Goal: Information Seeking & Learning: Check status

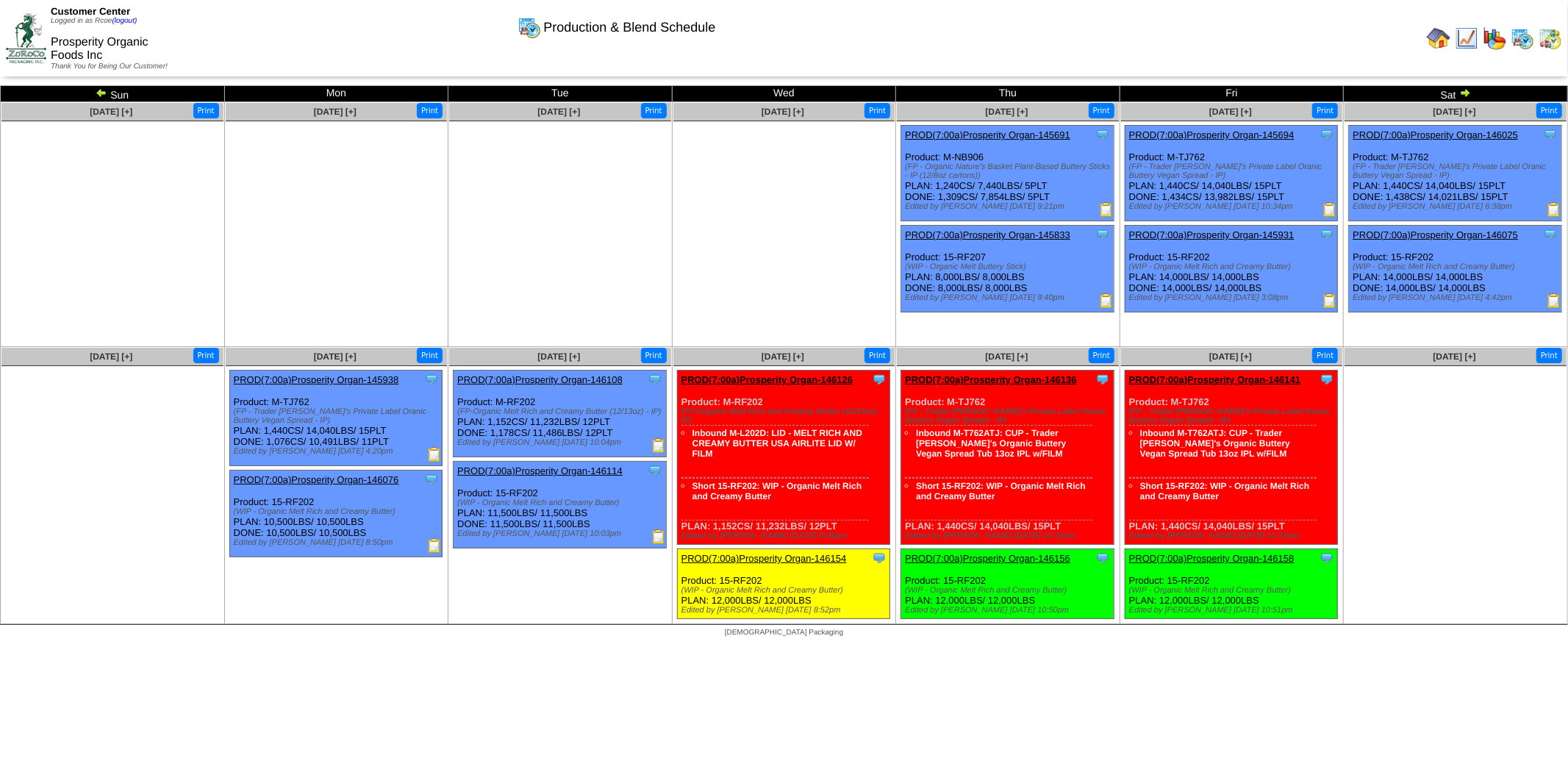
click at [1465, 91] on img at bounding box center [1464, 92] width 12 height 12
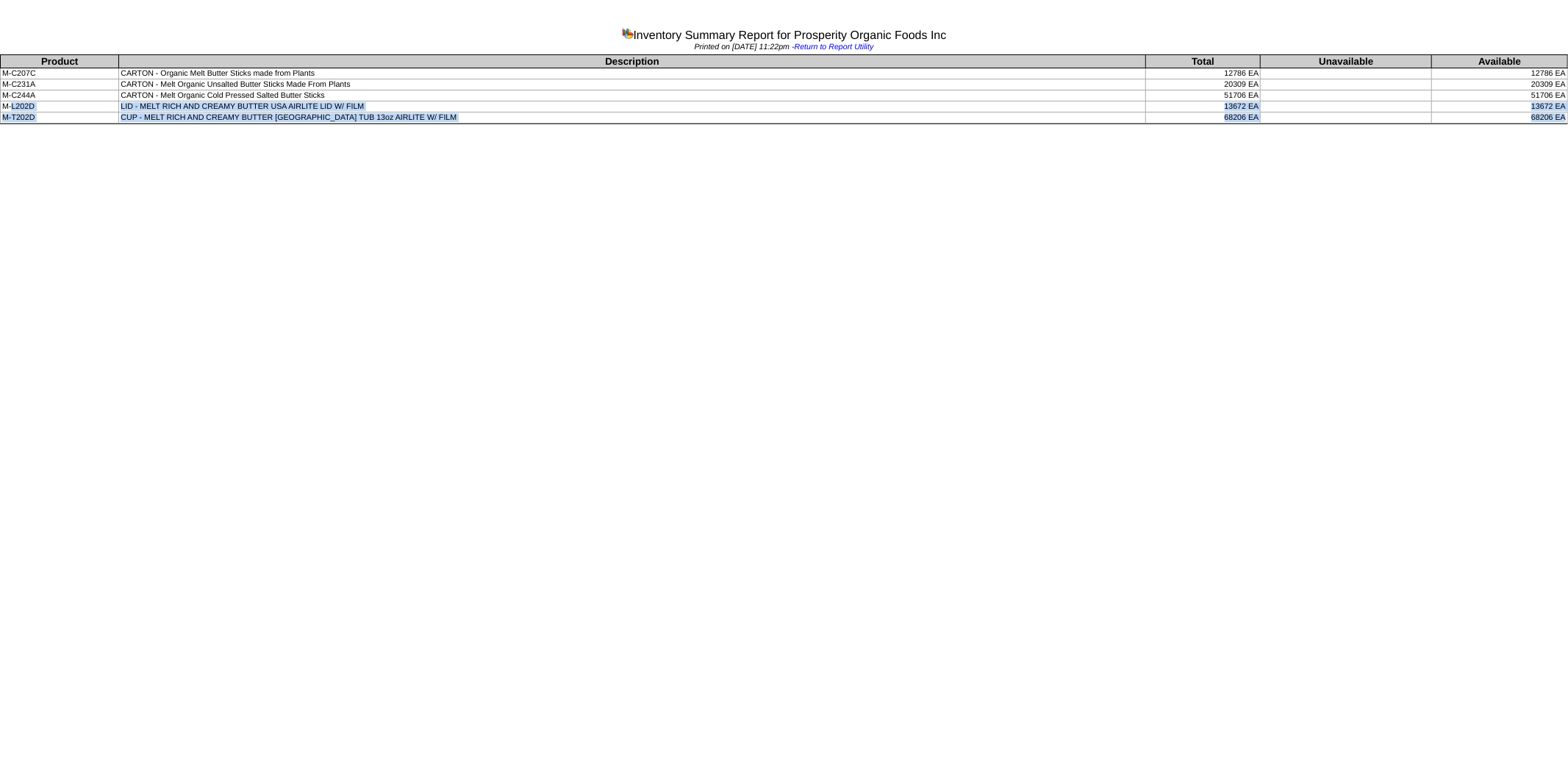
drag, startPoint x: 11, startPoint y: 108, endPoint x: 49, endPoint y: 127, distance: 42.5
click at [49, 127] on body "Inventory Summary Report for Prosperity Organic Foods Inc Printed on 08/19/2025…" at bounding box center [784, 64] width 1568 height 128
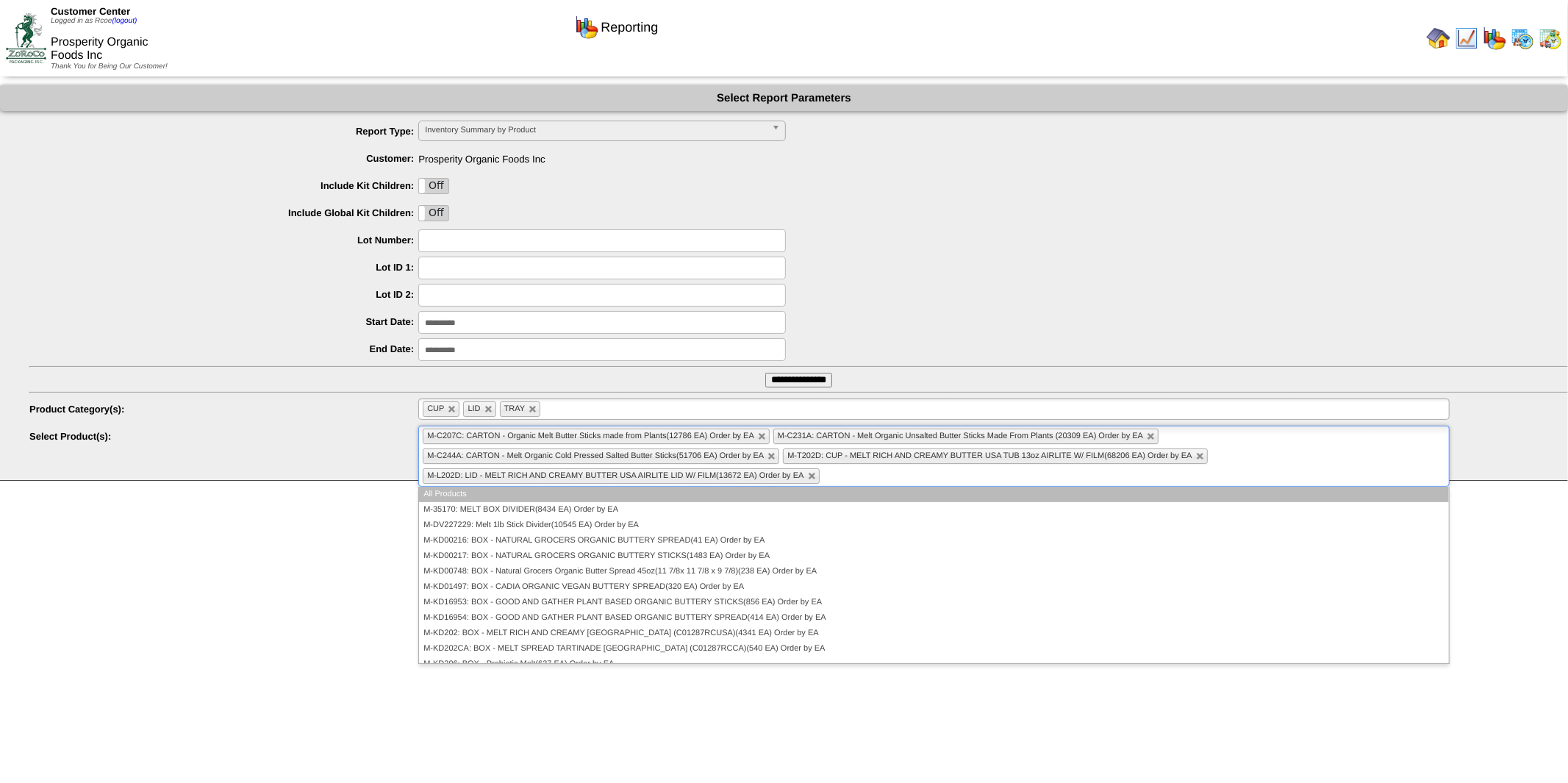
click at [1002, 476] on ul "M-C207C: CARTON - Organic Melt Butter Sticks made from Plants(12786 EA) Order b…" at bounding box center [934, 457] width 1030 height 61
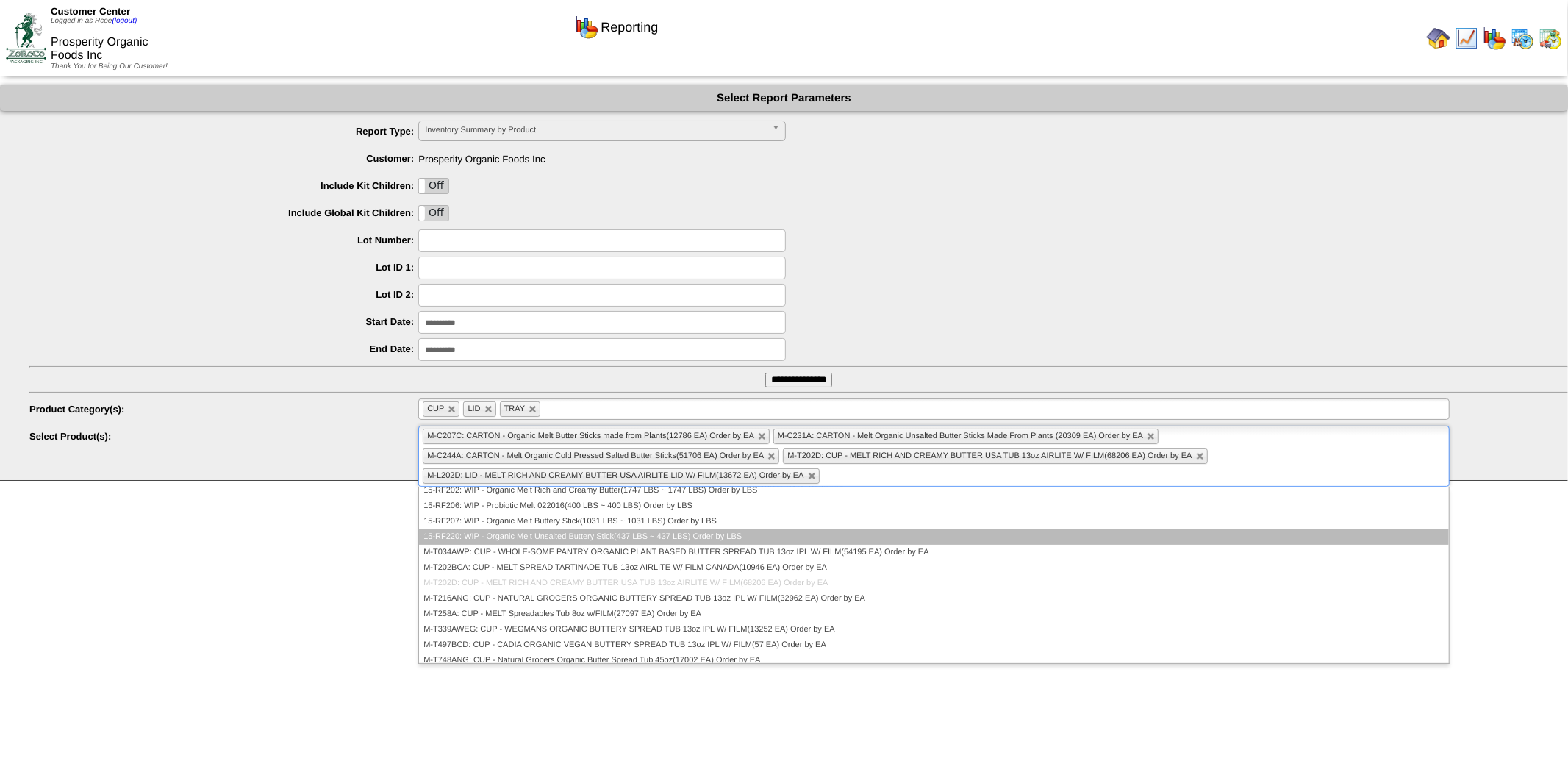
scroll to position [1552, 0]
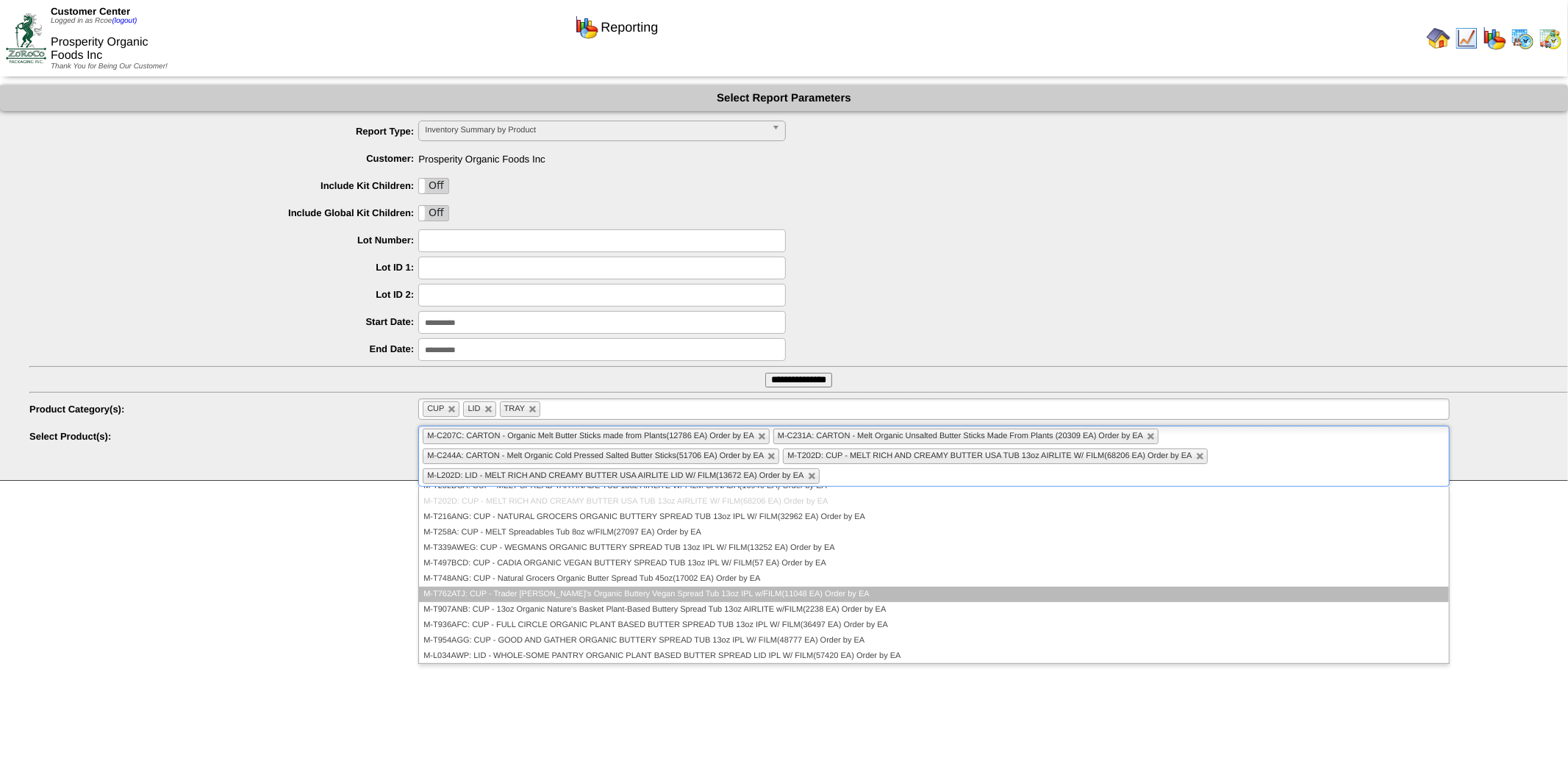
click at [993, 589] on li "M-T762ATJ: CUP - Trader Joe's Organic Buttery Vegan Spread Tub 13oz IPL w/FILM(…" at bounding box center [934, 594] width 1029 height 15
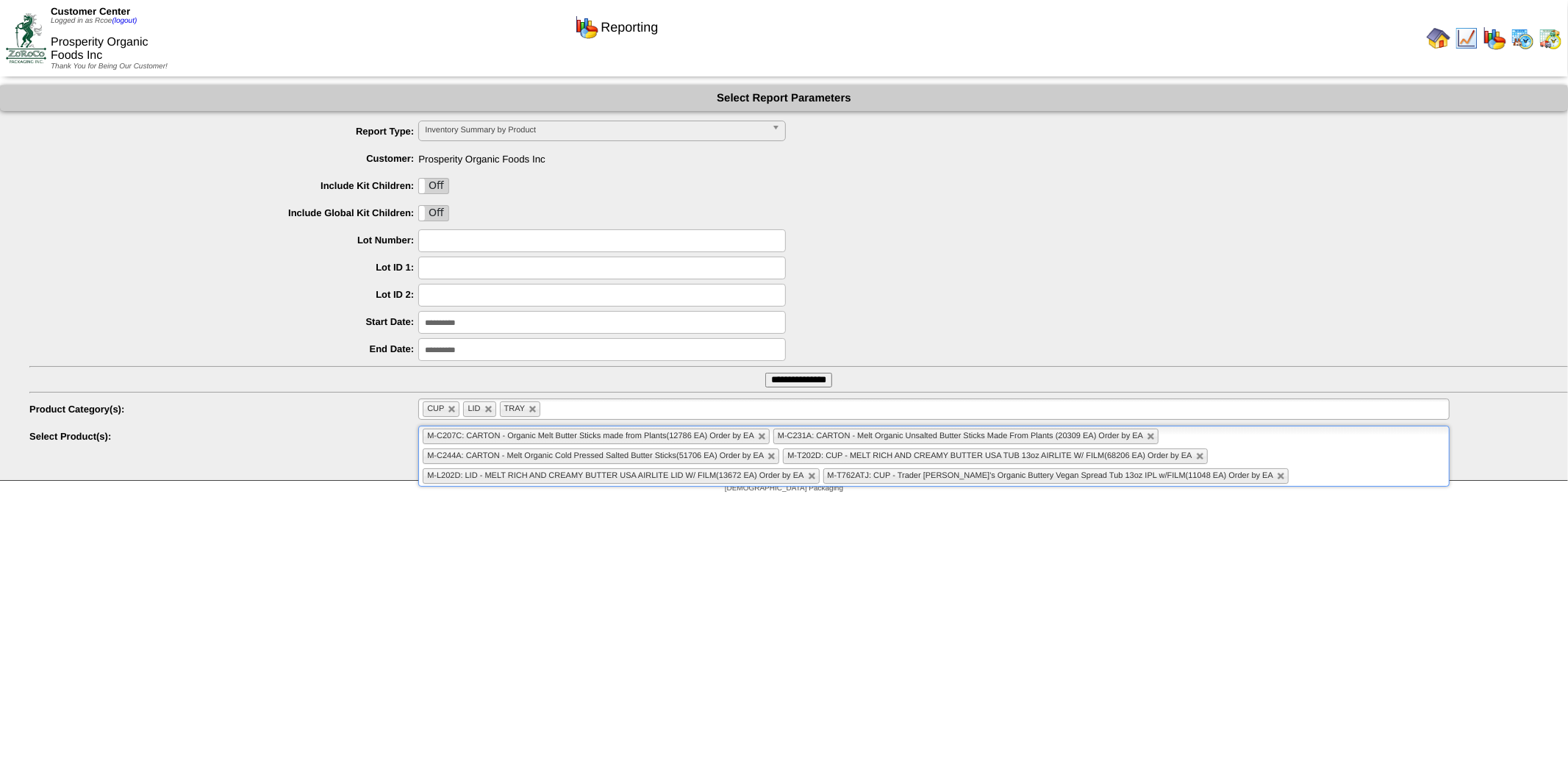
click at [1274, 464] on ul "M-C207C: CARTON - Organic Melt Butter Sticks made from Plants(12786 EA) Order b…" at bounding box center [934, 457] width 1030 height 61
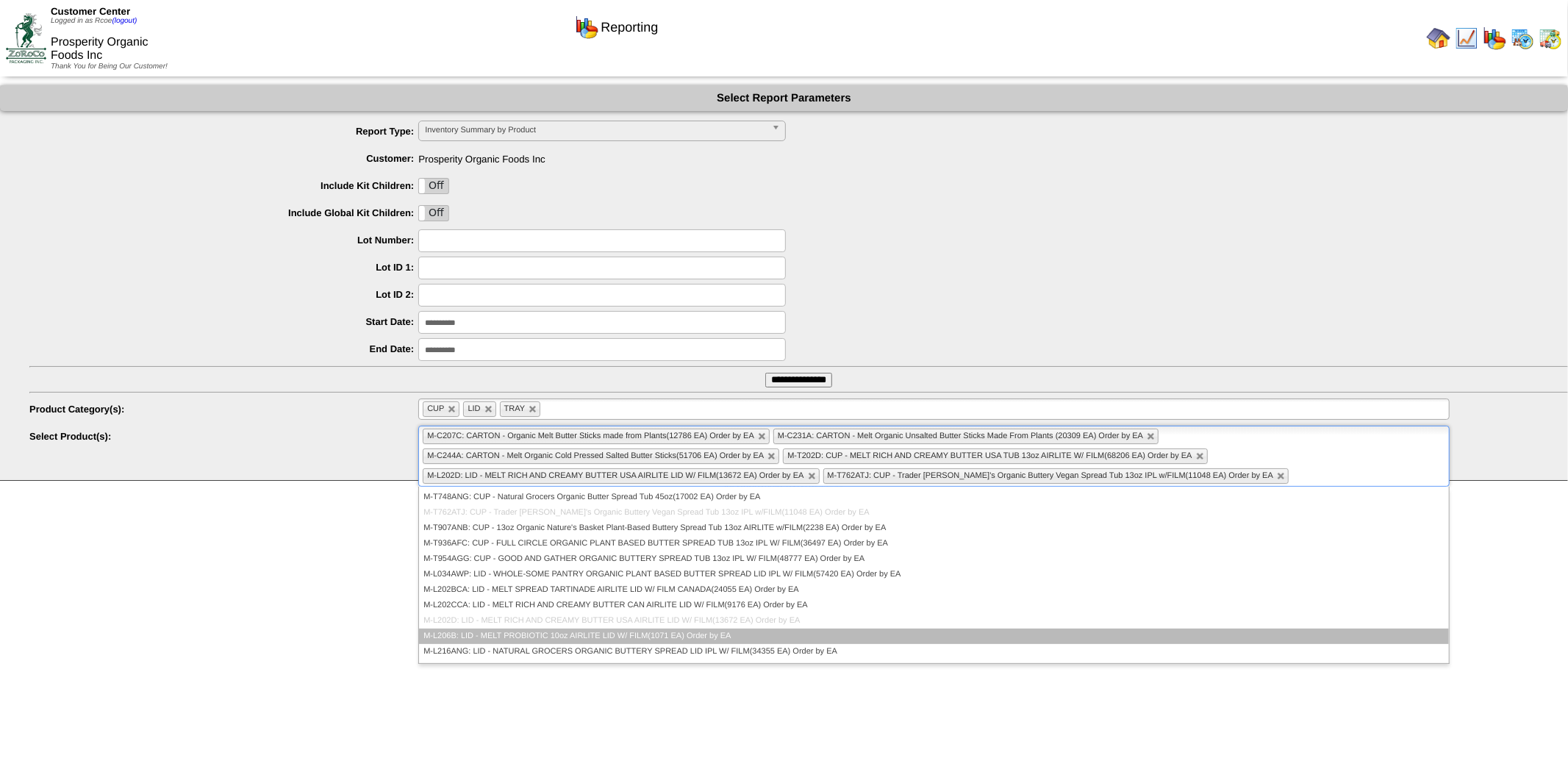
scroll to position [1716, 0]
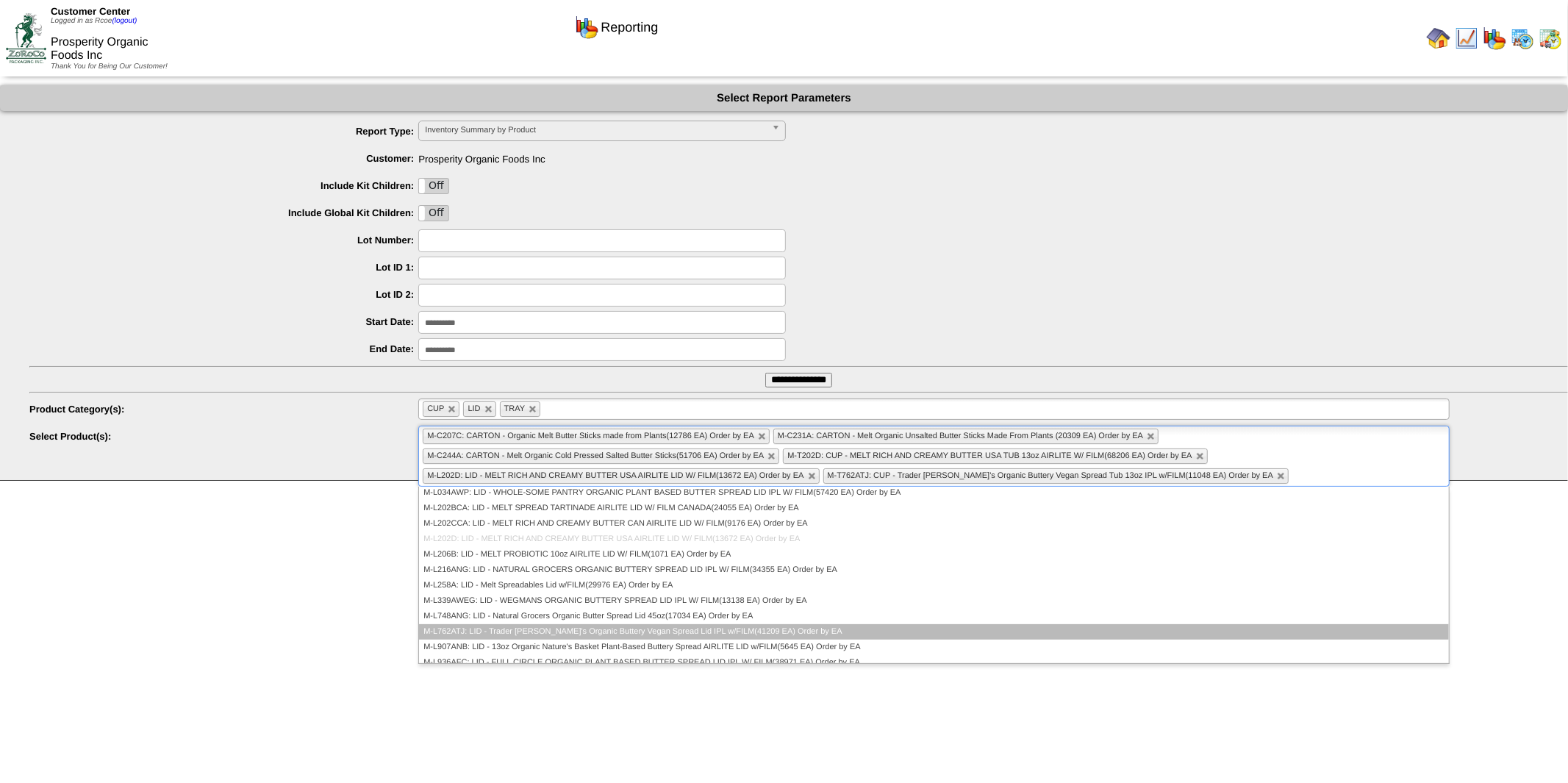
click at [972, 627] on li "M-L762ATJ: LID - Trader Joe's Organic Buttery Vegan Spread Lid IPL w/FILM(41209…" at bounding box center [934, 632] width 1029 height 15
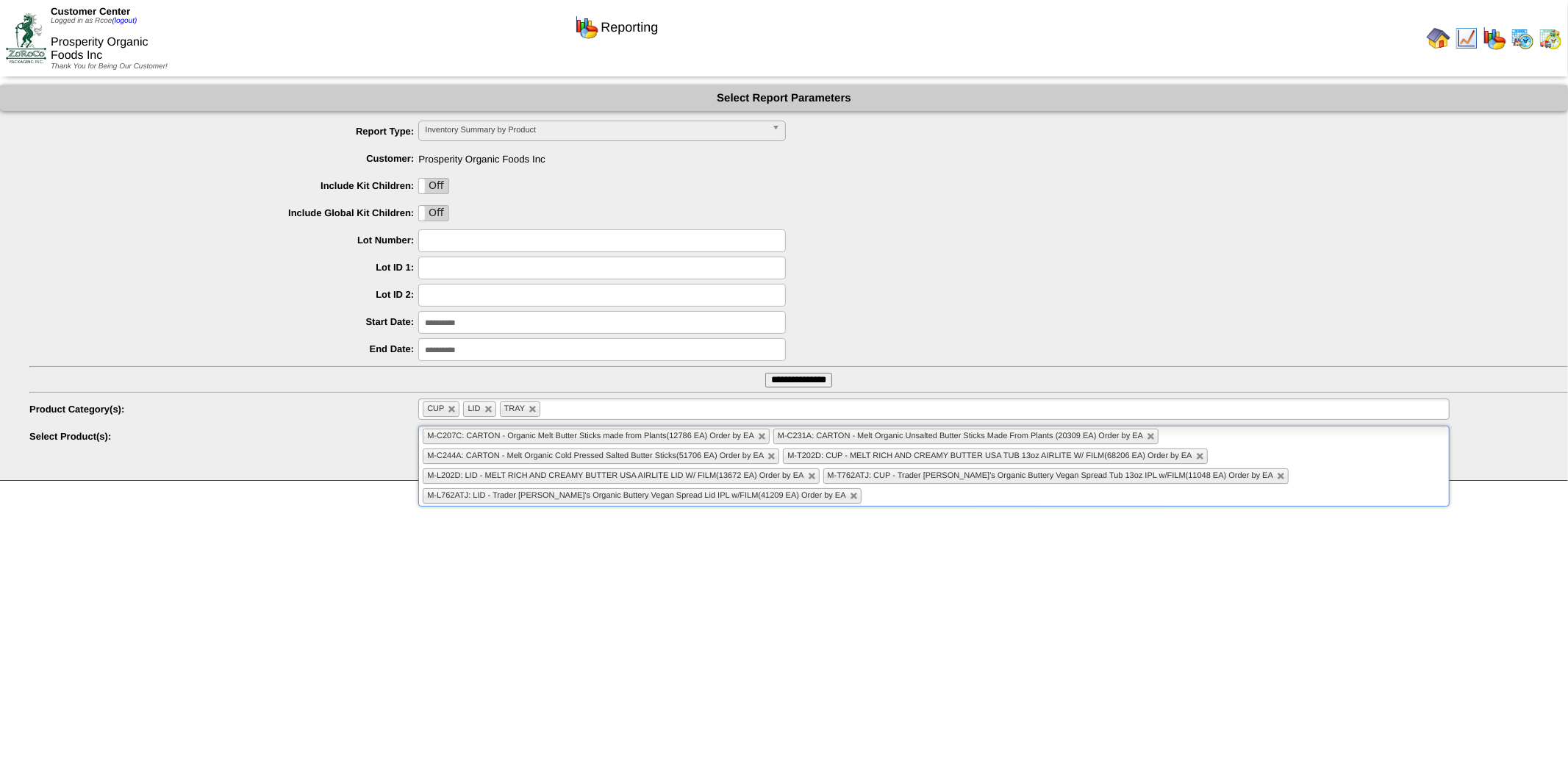
click at [784, 376] on input "**********" at bounding box center [799, 380] width 67 height 14
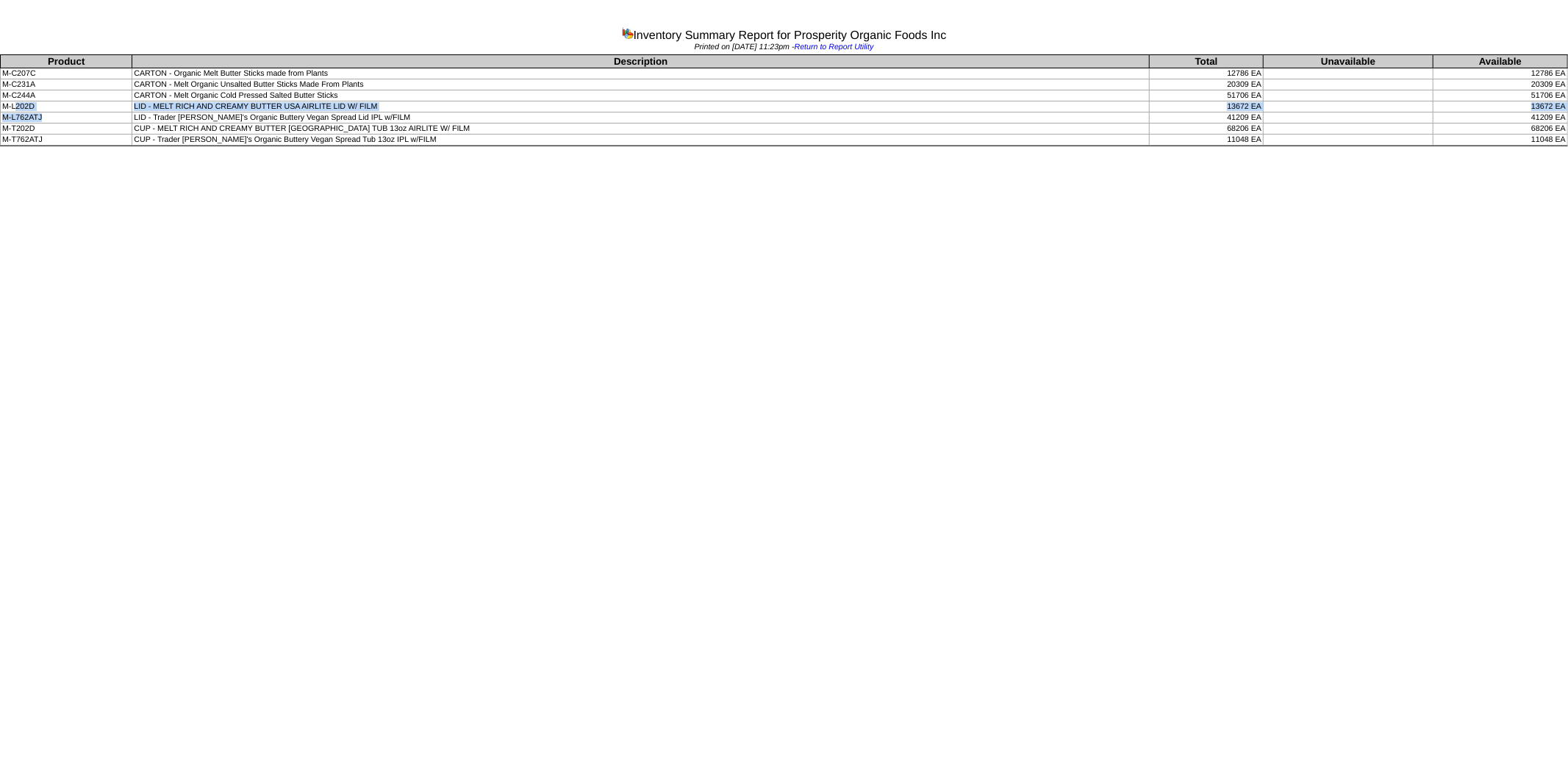
drag, startPoint x: 14, startPoint y: 104, endPoint x: 59, endPoint y: 114, distance: 46.1
click at [59, 114] on tbody "Product Description Total Unavailable Available M-C207C CARTON - Organic Melt B…" at bounding box center [784, 100] width 1567 height 90
drag, startPoint x: 31, startPoint y: 138, endPoint x: 83, endPoint y: 148, distance: 53.0
click at [83, 148] on body "Inventory Summary Report for Prosperity Organic Foods Inc Printed on 08/19/2025…" at bounding box center [784, 75] width 1568 height 150
drag, startPoint x: 177, startPoint y: 115, endPoint x: 207, endPoint y: 129, distance: 33.1
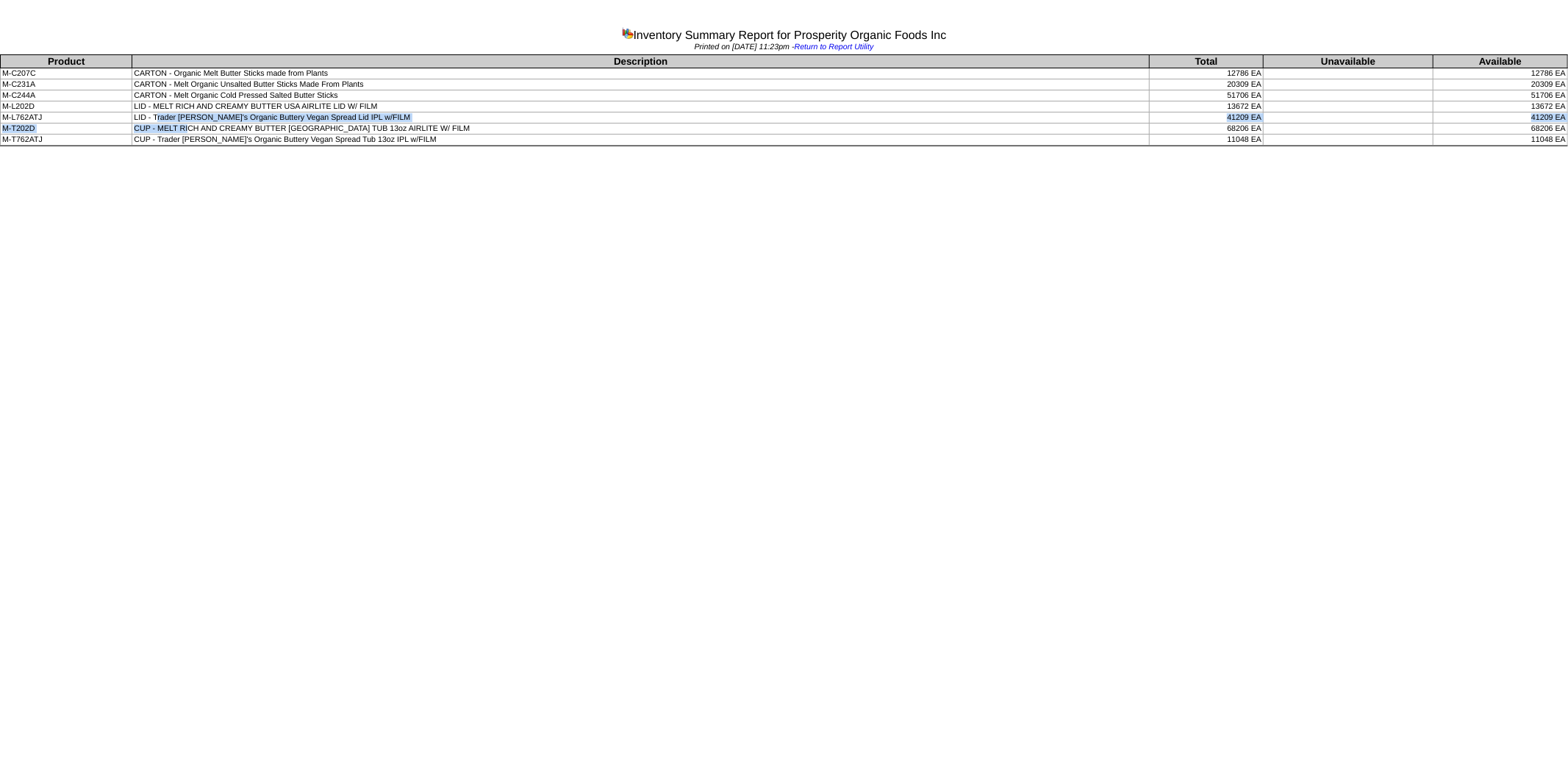
click at [207, 129] on tbody "Product Description Total Unavailable Available M-C207C CARTON - Organic Melt B…" at bounding box center [784, 100] width 1567 height 90
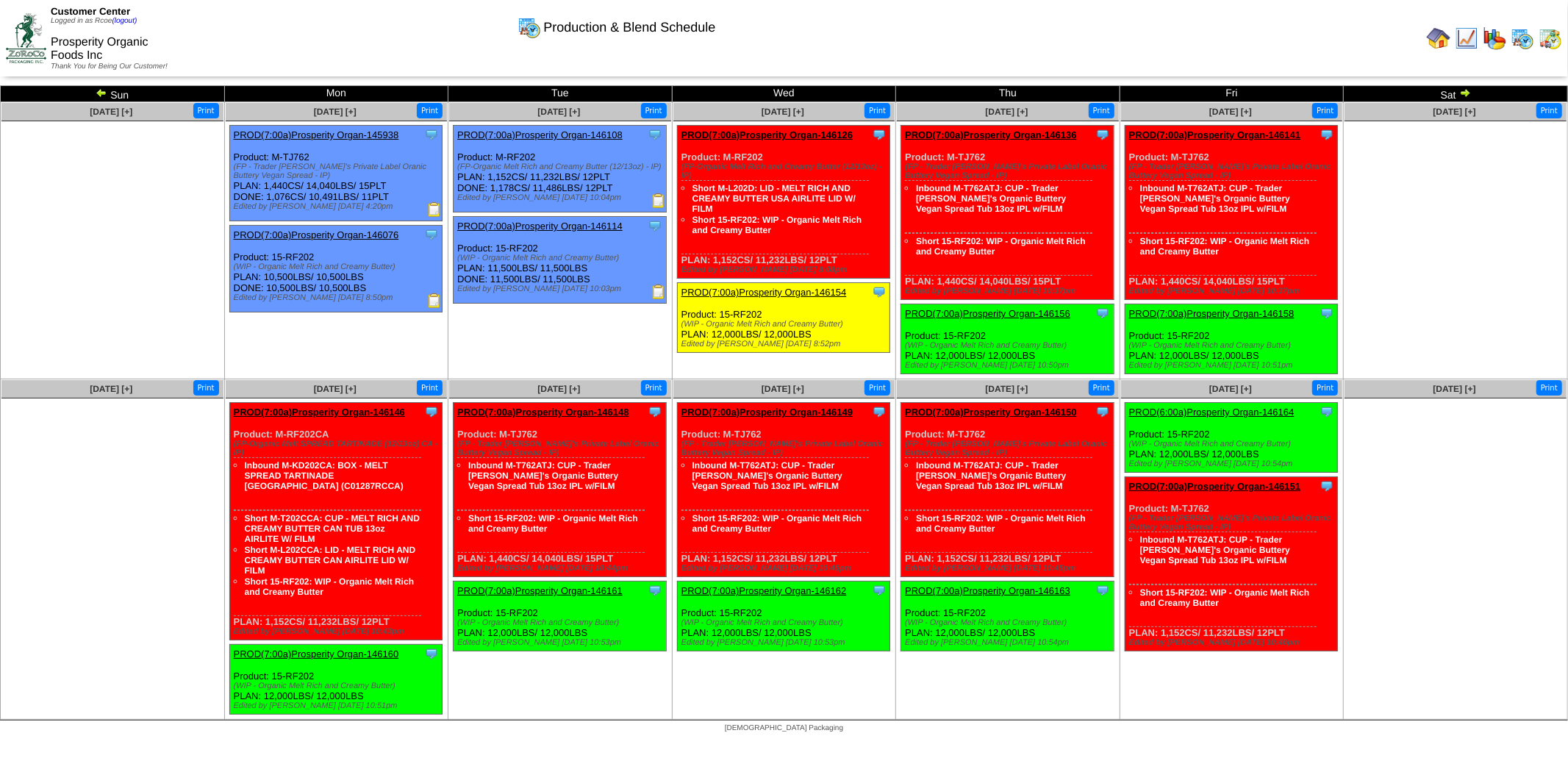
click at [98, 92] on img at bounding box center [101, 92] width 12 height 12
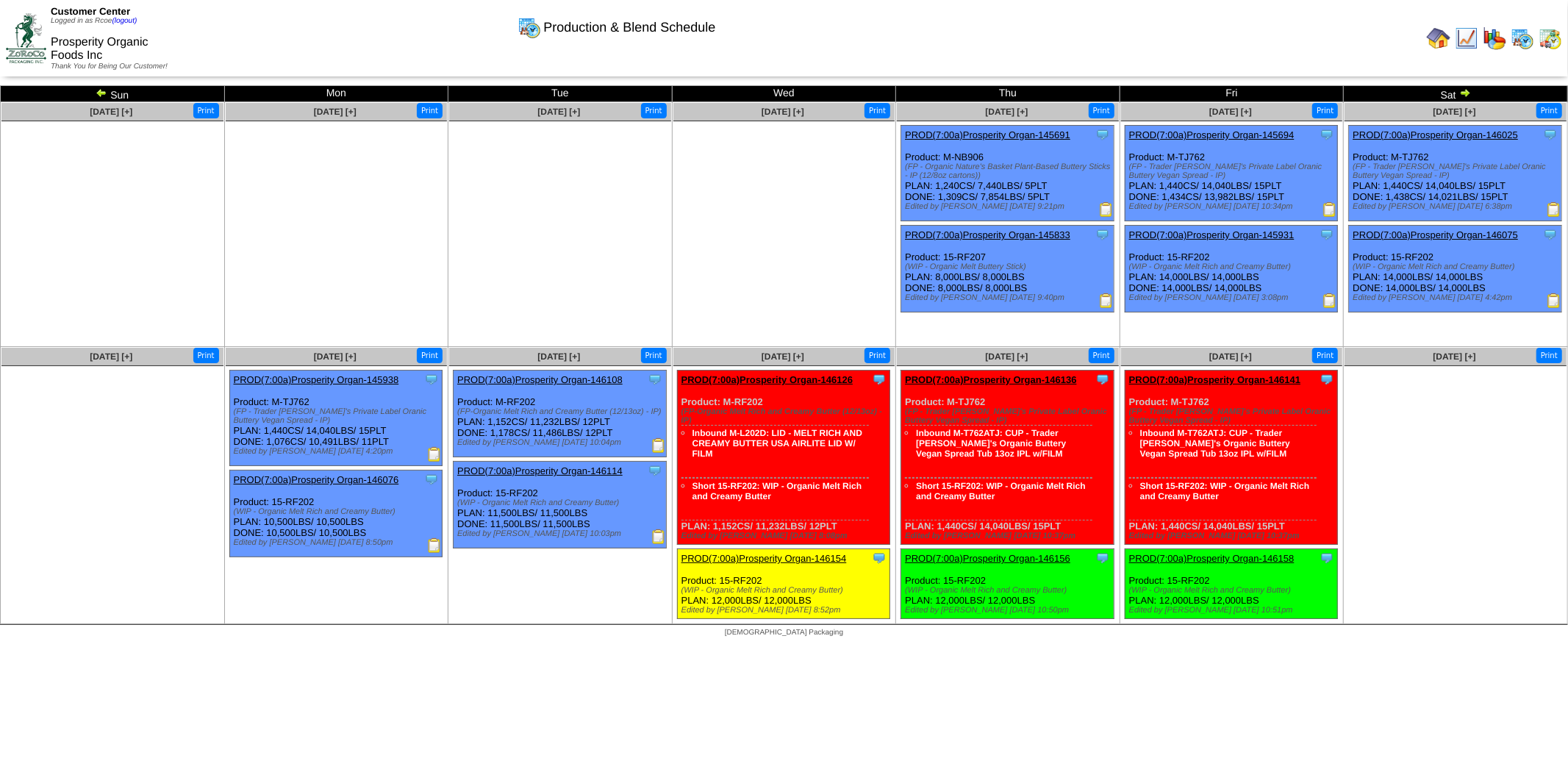
click at [99, 90] on img at bounding box center [101, 92] width 12 height 12
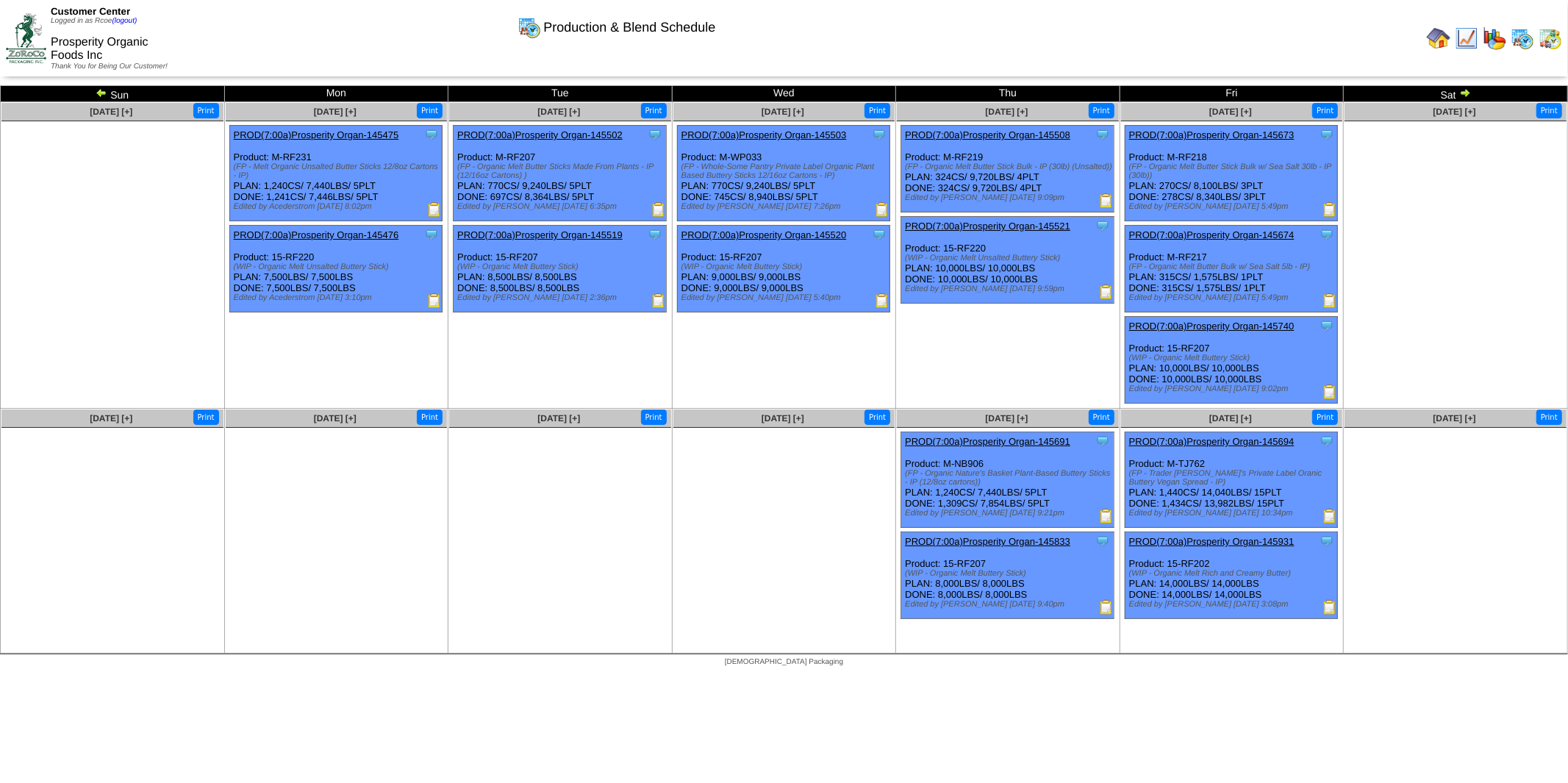
click at [98, 92] on img at bounding box center [101, 92] width 12 height 12
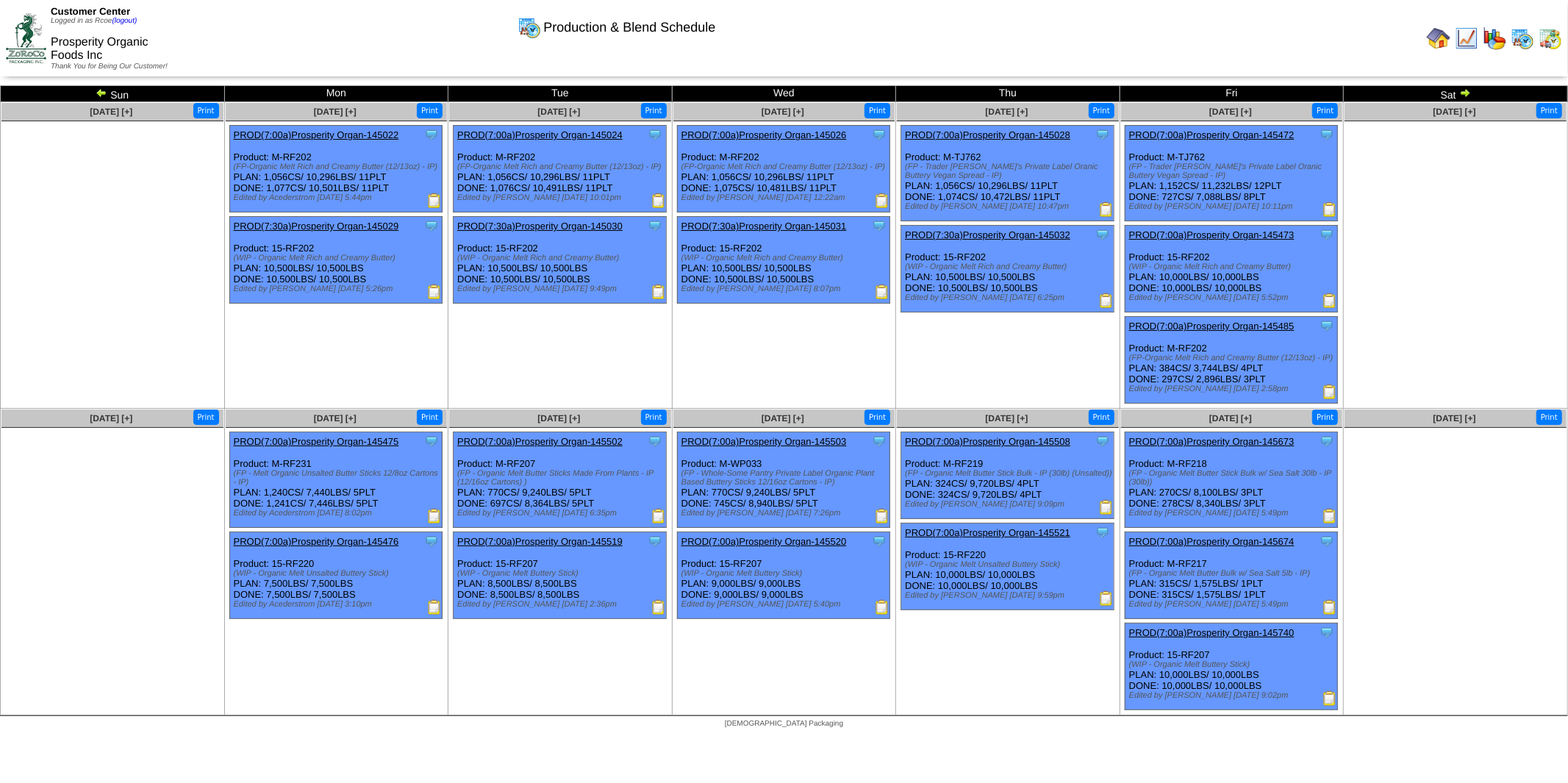
click at [1464, 92] on img at bounding box center [1464, 92] width 12 height 12
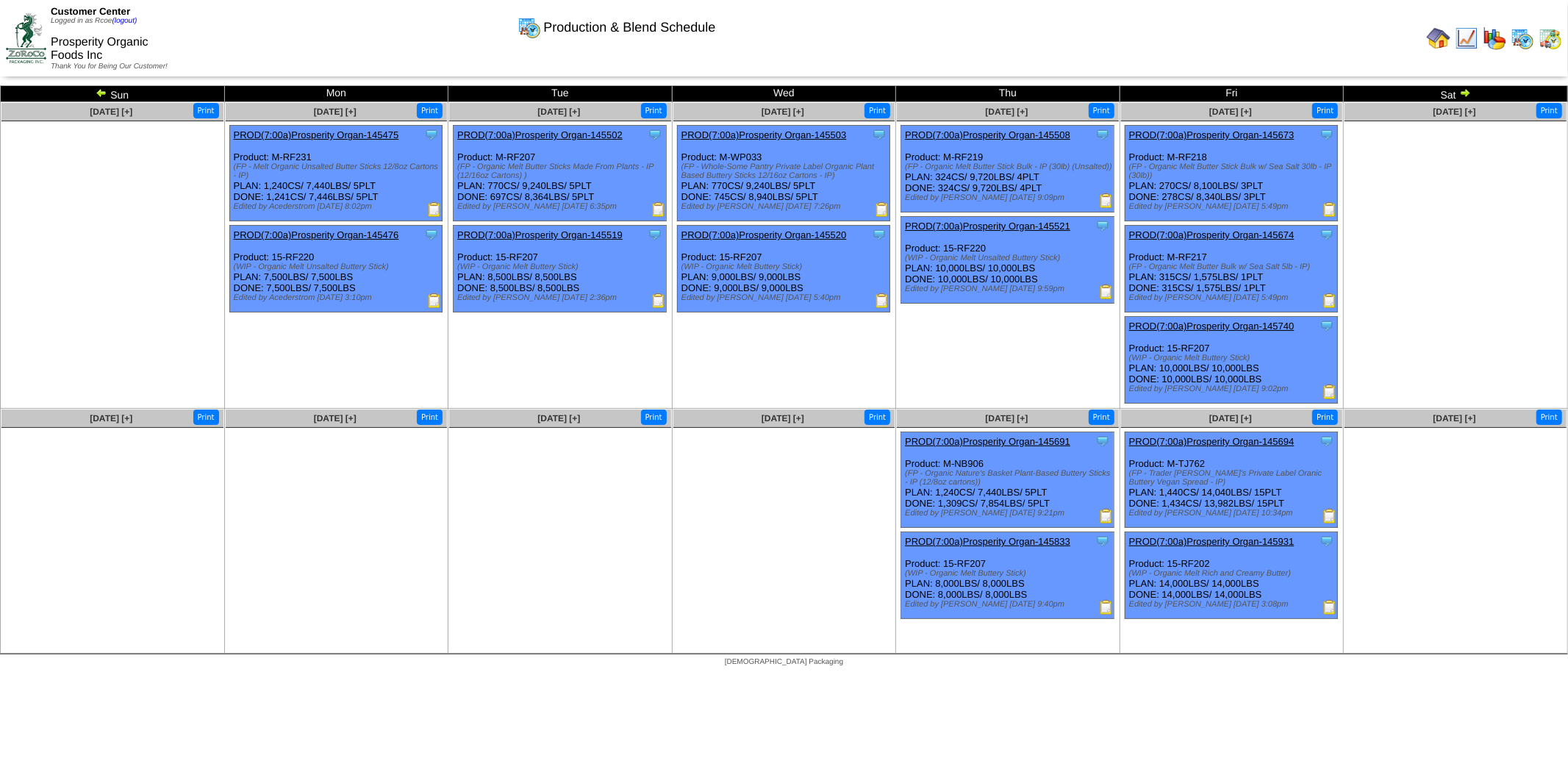
click at [1464, 92] on img at bounding box center [1464, 92] width 12 height 12
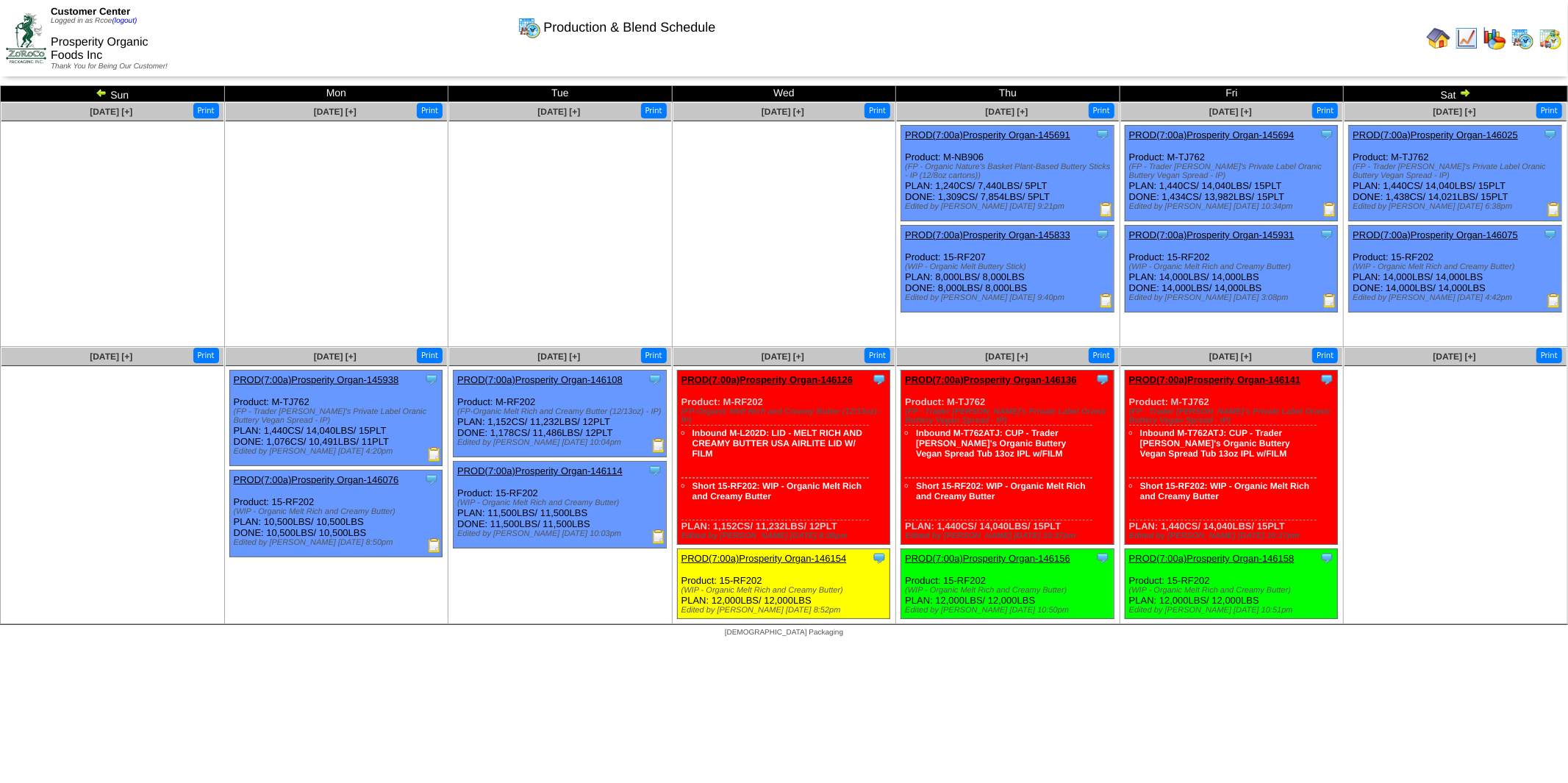
click at [1467, 92] on img at bounding box center [1464, 92] width 12 height 12
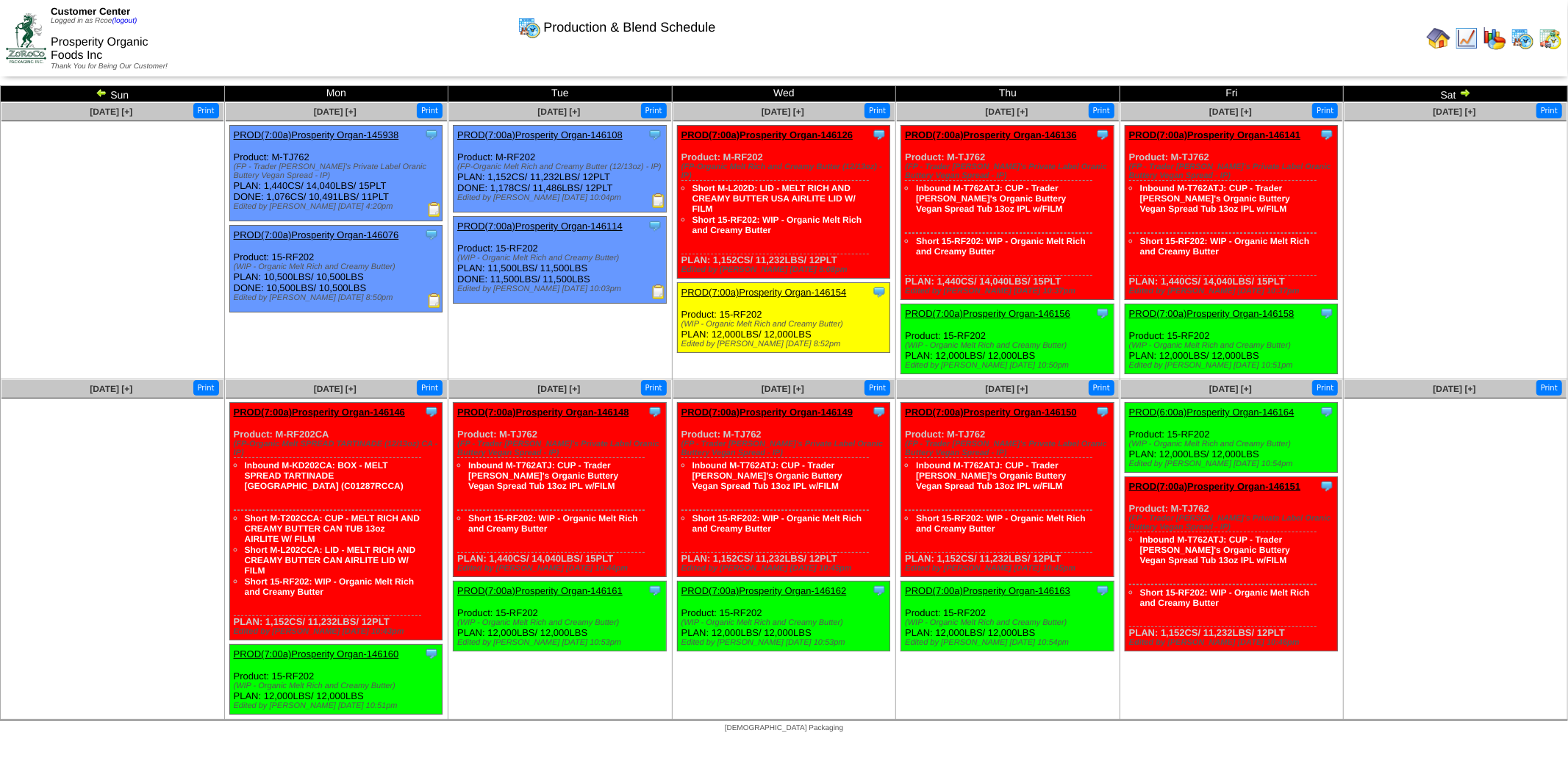
click at [197, 486] on ul at bounding box center [113, 509] width 222 height 221
